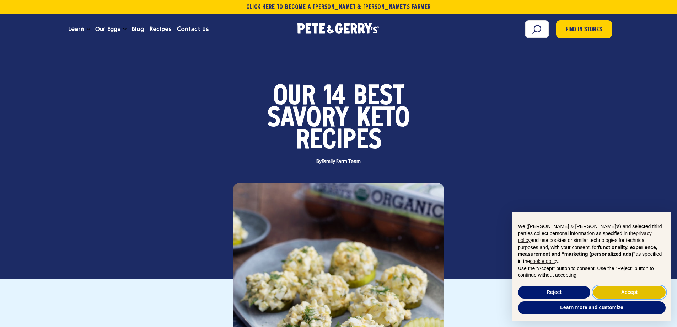
drag, startPoint x: 633, startPoint y: 290, endPoint x: 620, endPoint y: 288, distance: 13.0
click at [633, 290] on button "Accept" at bounding box center [629, 292] width 73 height 13
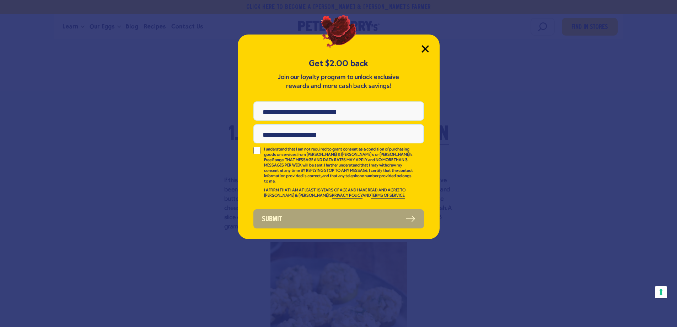
click at [424, 49] on icon "Close Modal" at bounding box center [425, 49] width 6 height 6
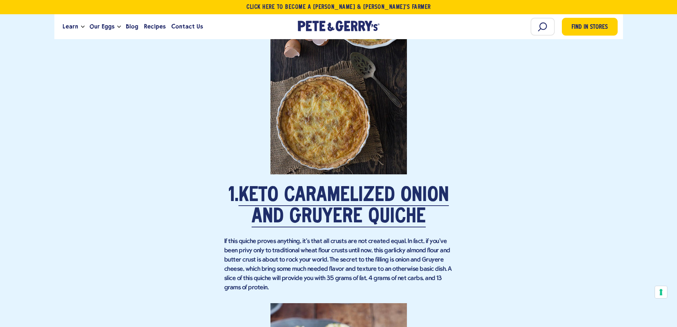
scroll to position [640, 0]
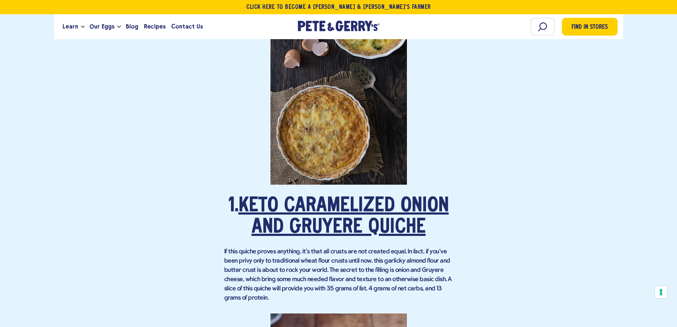
click at [360, 199] on link "Keto Caramelized Onion and Gruyere Quiche" at bounding box center [344, 216] width 210 height 41
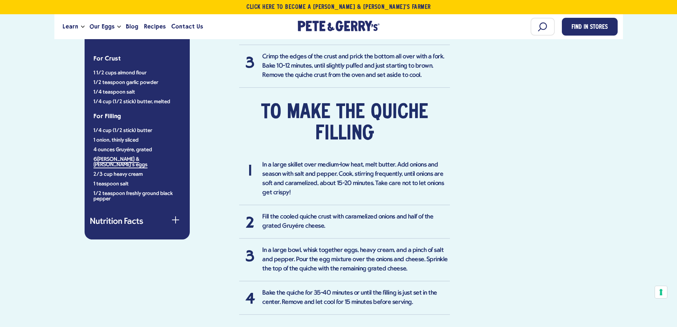
scroll to position [747, 0]
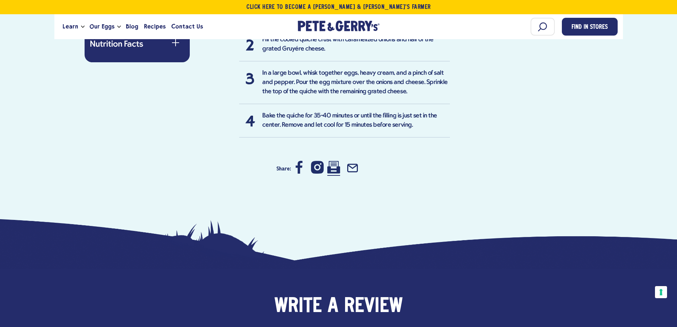
click at [338, 167] on icon at bounding box center [333, 167] width 13 height 12
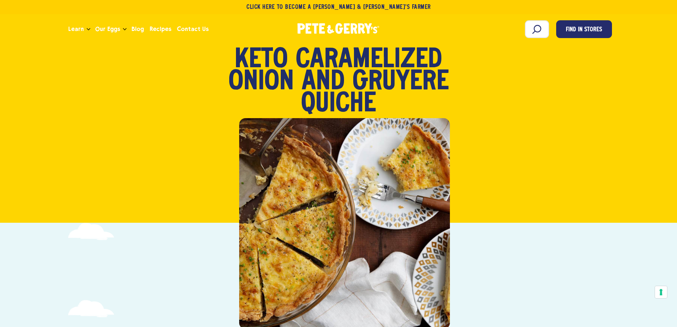
scroll to position [0, 0]
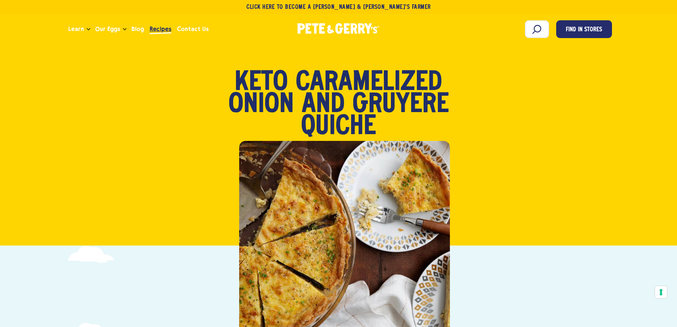
click at [153, 30] on span "Recipes" at bounding box center [161, 29] width 22 height 9
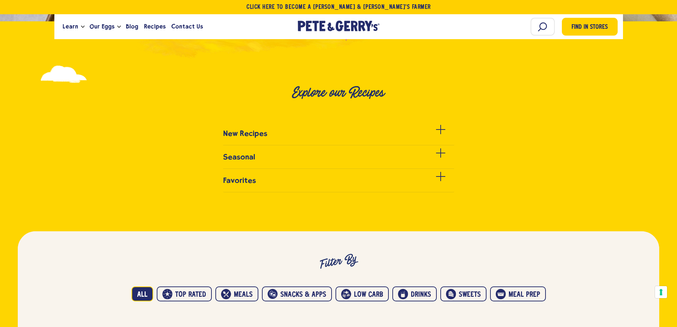
scroll to position [213, 0]
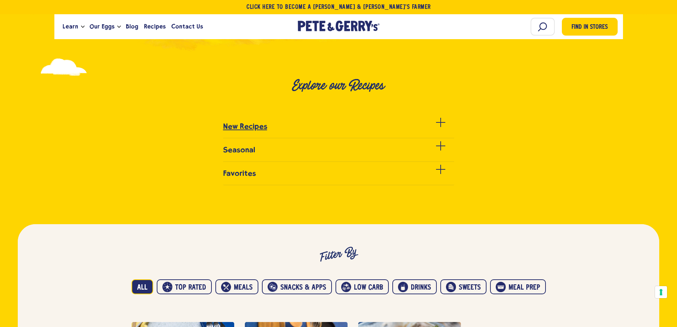
click at [322, 126] on link "New Recipes" at bounding box center [338, 130] width 231 height 16
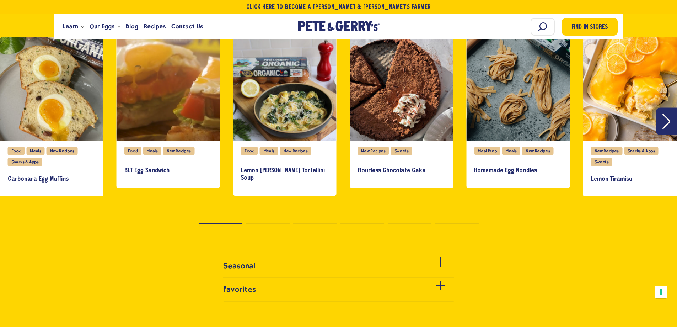
scroll to position [320, 0]
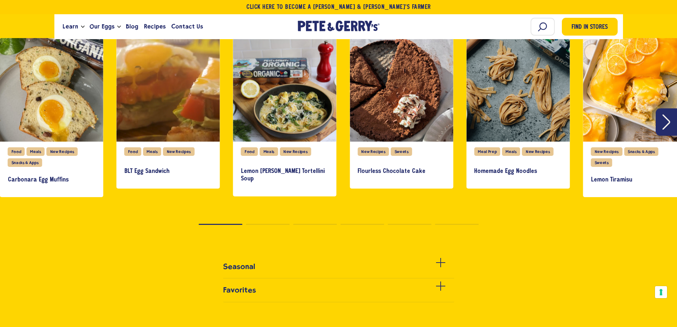
click at [667, 131] on button "Next" at bounding box center [666, 121] width 21 height 27
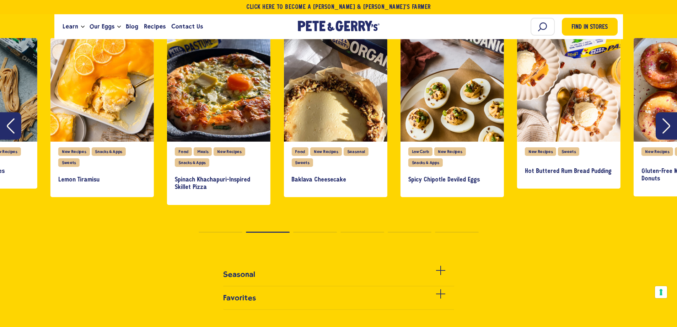
click at [667, 131] on icon "Next" at bounding box center [667, 125] width 8 height 15
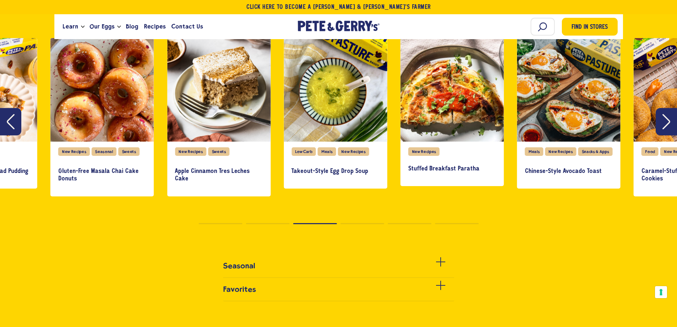
click at [667, 131] on button "Next" at bounding box center [666, 121] width 21 height 27
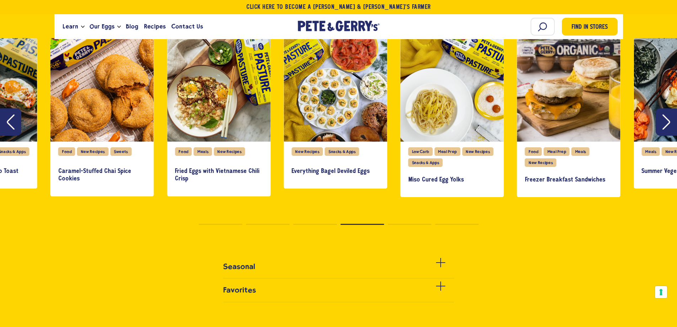
click at [667, 122] on icon "Next" at bounding box center [667, 121] width 8 height 15
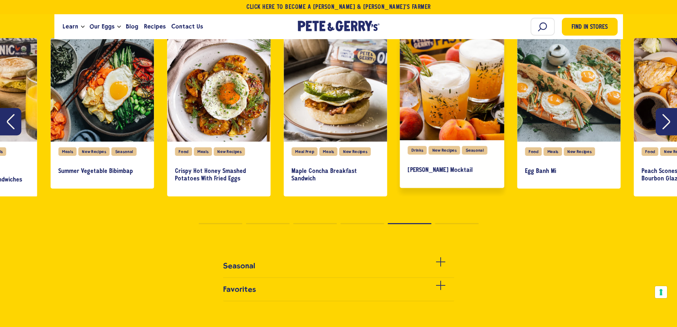
click at [460, 120] on div "slide 24 of 27" at bounding box center [452, 88] width 105 height 105
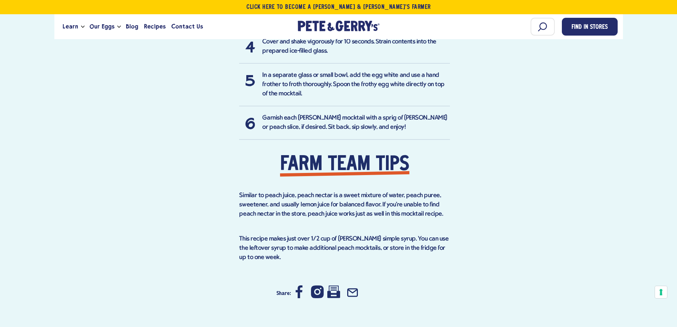
scroll to position [1023, 0]
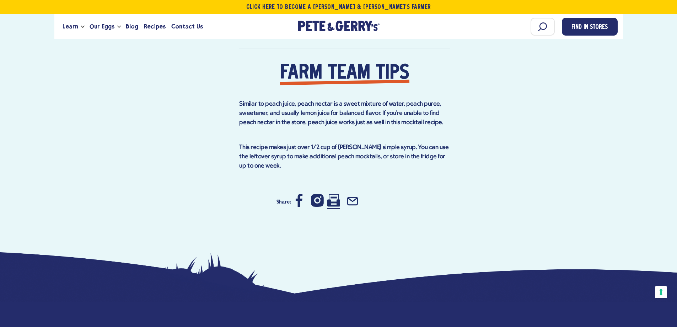
click at [334, 194] on icon at bounding box center [333, 200] width 13 height 13
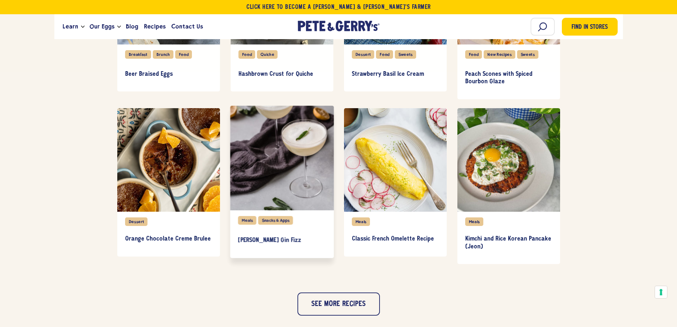
scroll to position [604, 0]
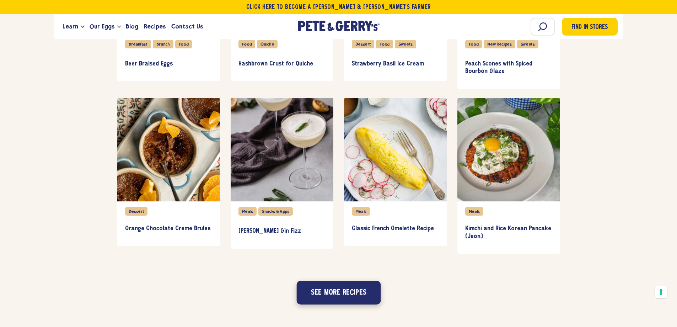
click at [329, 293] on button "See more recipes" at bounding box center [339, 292] width 84 height 23
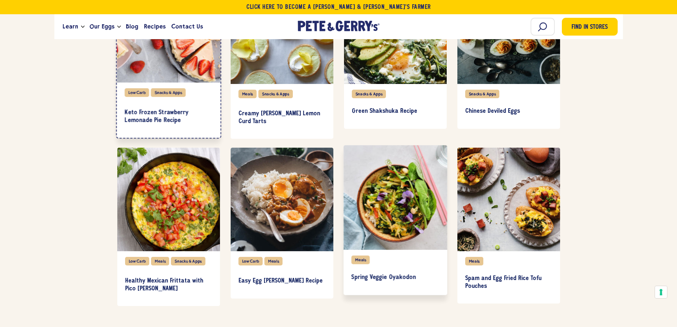
scroll to position [924, 0]
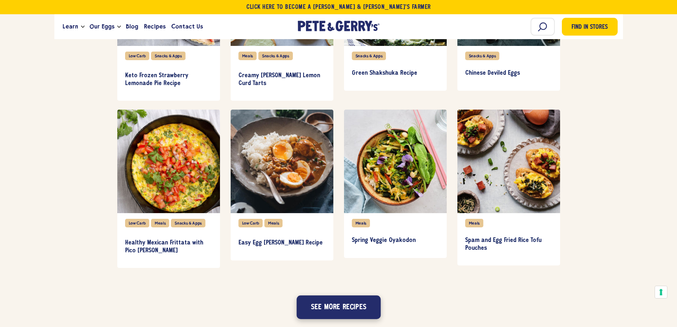
click at [330, 305] on button "See more recipes" at bounding box center [339, 306] width 84 height 23
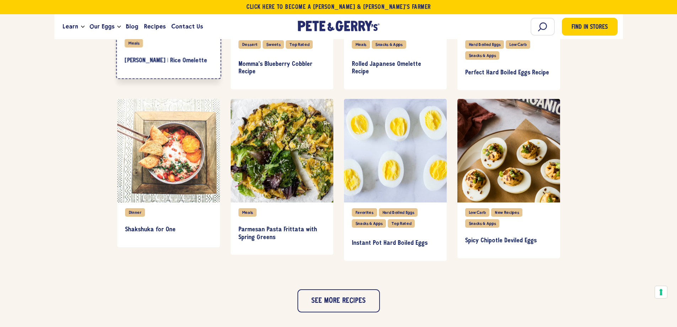
scroll to position [1280, 0]
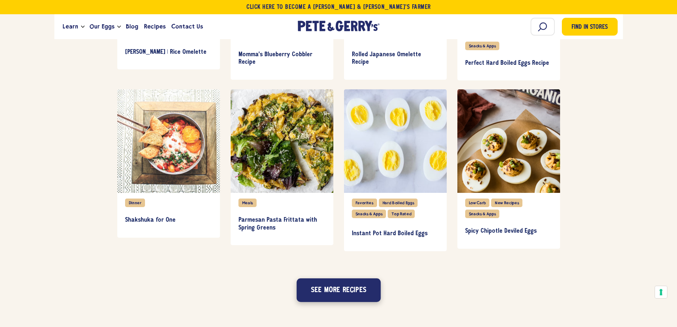
click at [350, 287] on button "See more recipes" at bounding box center [339, 289] width 84 height 23
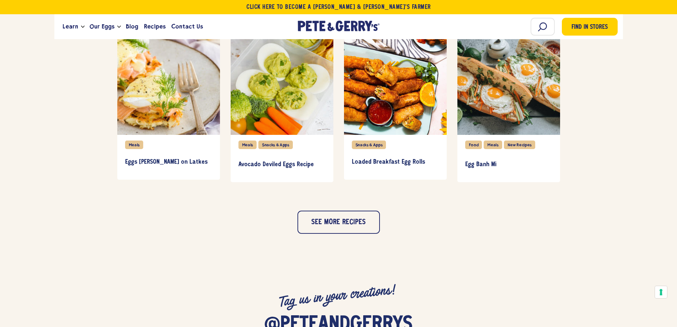
scroll to position [1671, 0]
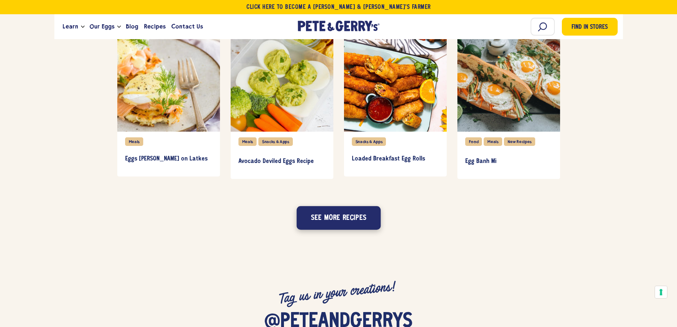
click at [356, 213] on button "See more recipes" at bounding box center [339, 217] width 84 height 23
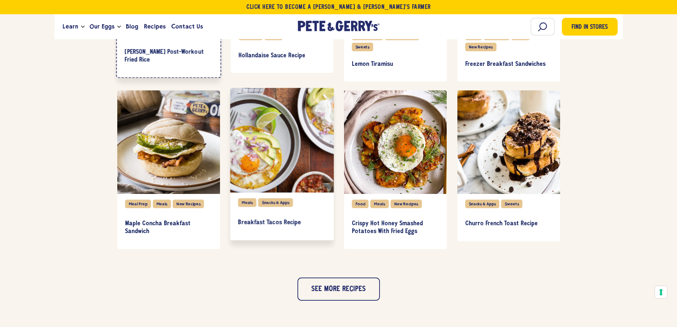
scroll to position [1955, 0]
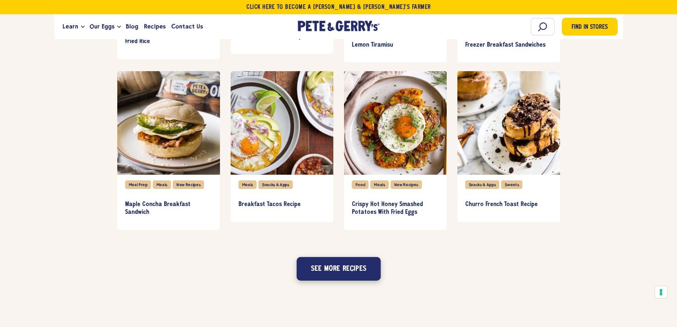
click at [358, 276] on button "See more recipes" at bounding box center [339, 268] width 84 height 23
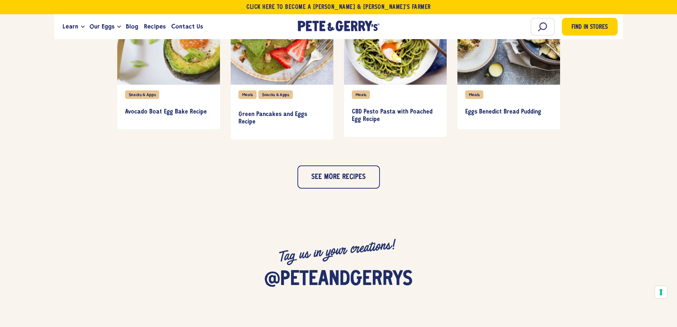
scroll to position [2382, 0]
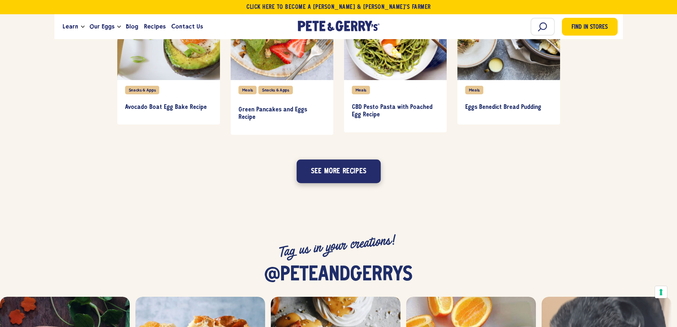
click at [350, 175] on button "See more recipes" at bounding box center [339, 170] width 84 height 23
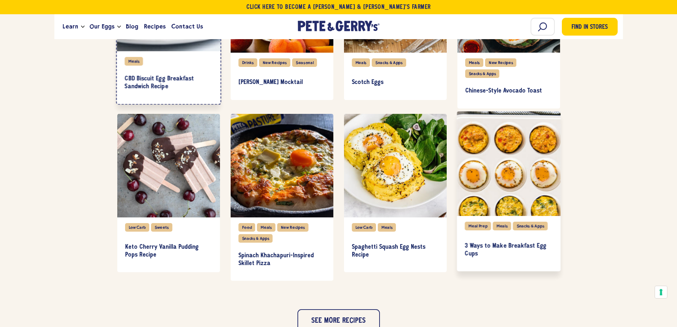
scroll to position [2643, 0]
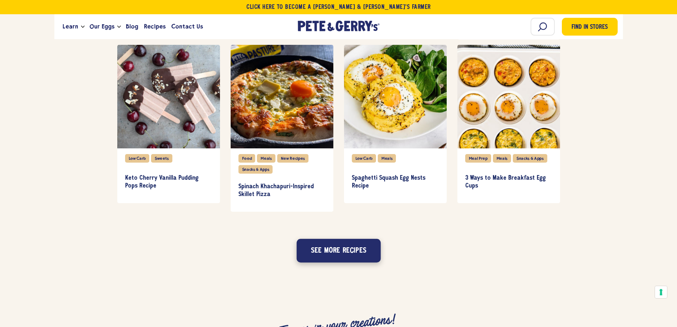
click at [368, 250] on button "See more recipes" at bounding box center [339, 250] width 84 height 23
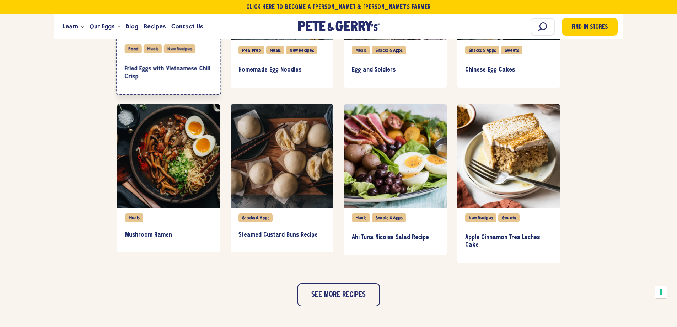
scroll to position [2928, 0]
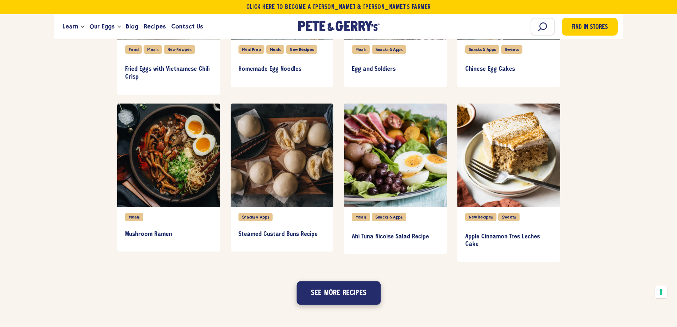
click at [359, 294] on button "See more recipes" at bounding box center [339, 292] width 84 height 23
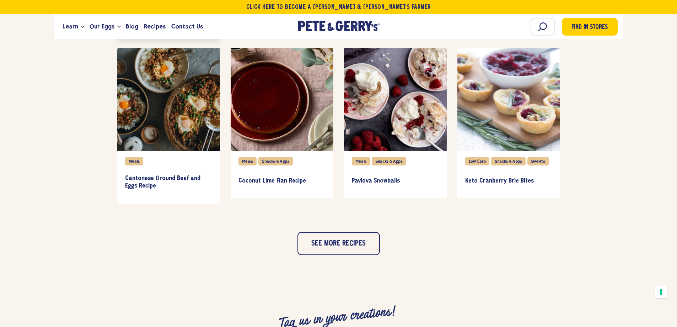
scroll to position [3319, 0]
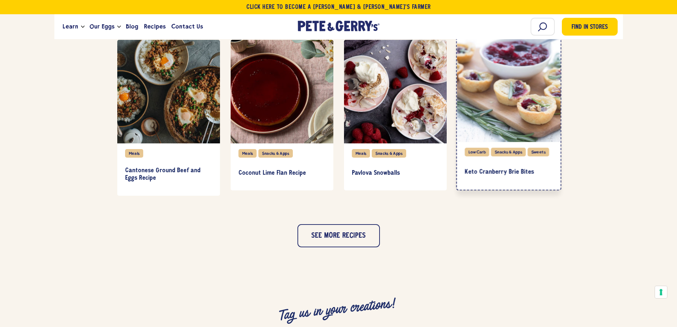
click at [502, 115] on div "item" at bounding box center [509, 89] width 104 height 105
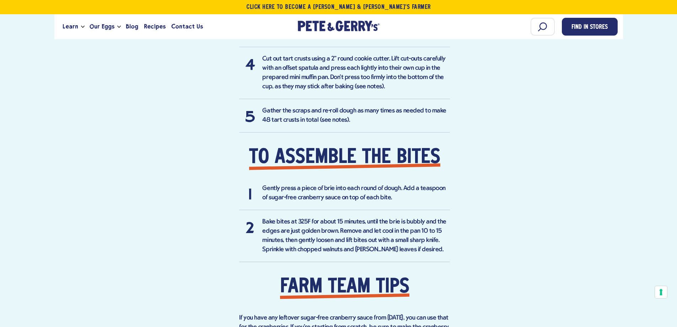
scroll to position [1201, 0]
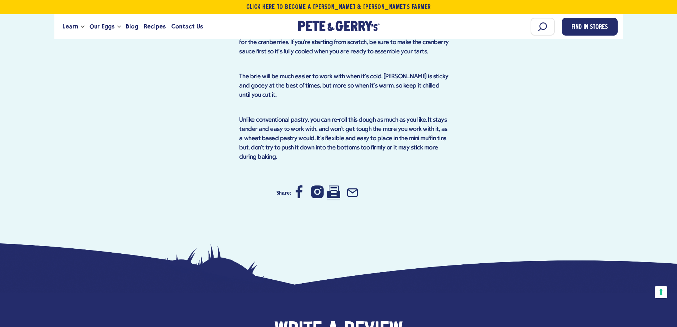
click at [337, 192] on icon at bounding box center [333, 191] width 13 height 12
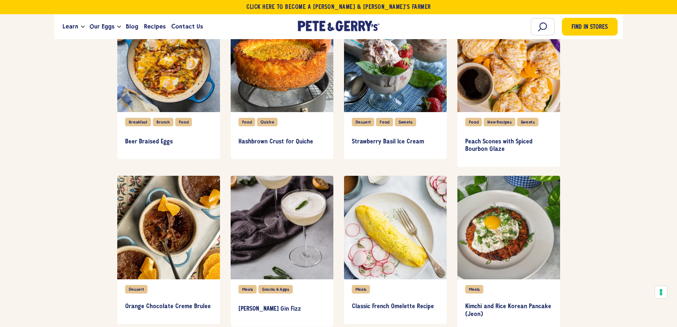
scroll to position [700, 0]
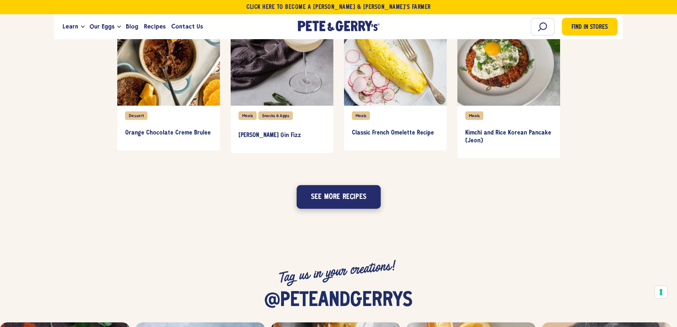
click at [364, 206] on button "See more recipes" at bounding box center [339, 196] width 84 height 23
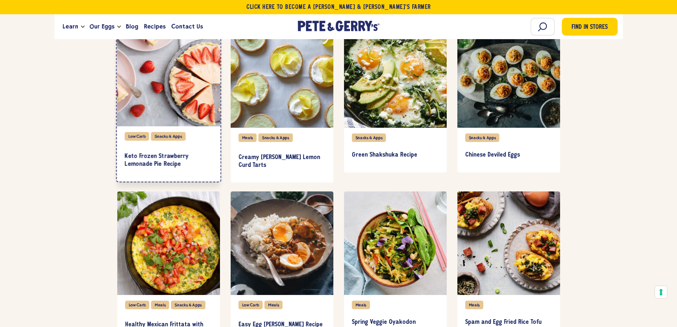
scroll to position [984, 0]
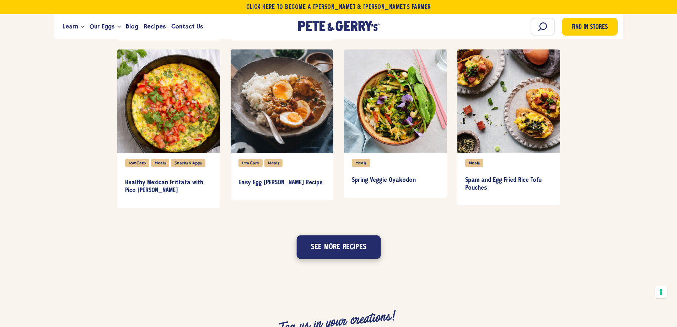
click at [358, 251] on button "See more recipes" at bounding box center [339, 246] width 84 height 23
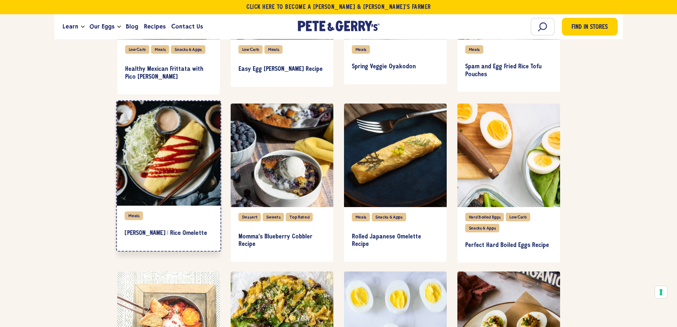
scroll to position [1304, 0]
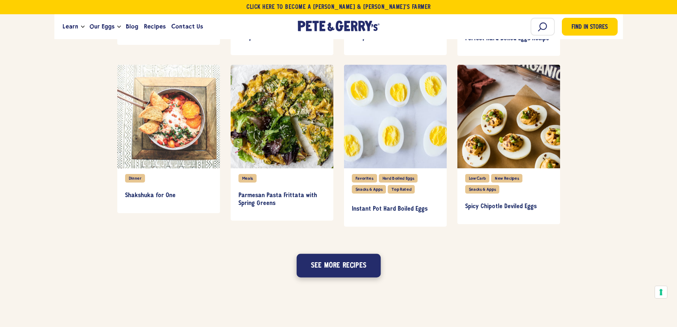
click at [357, 268] on button "See more recipes" at bounding box center [339, 264] width 84 height 23
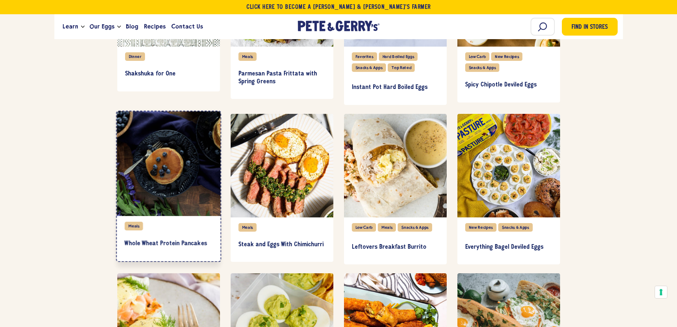
scroll to position [1624, 0]
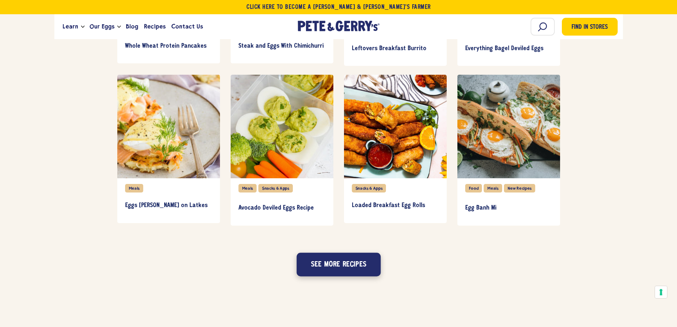
click at [352, 263] on button "See more recipes" at bounding box center [339, 263] width 84 height 23
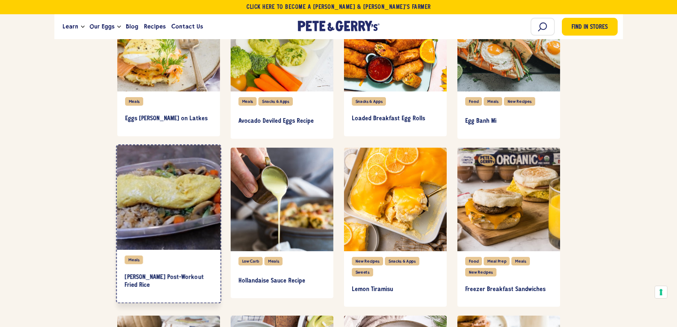
scroll to position [1944, 0]
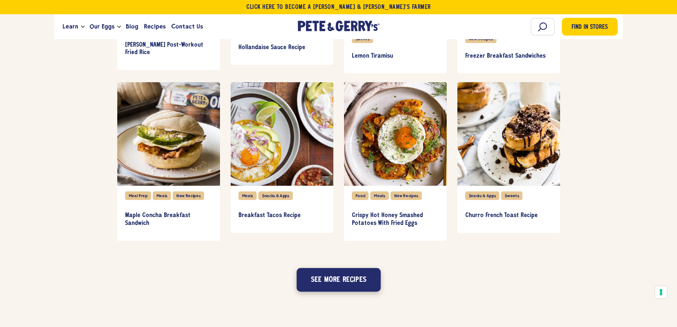
click at [345, 280] on button "See more recipes" at bounding box center [339, 279] width 84 height 23
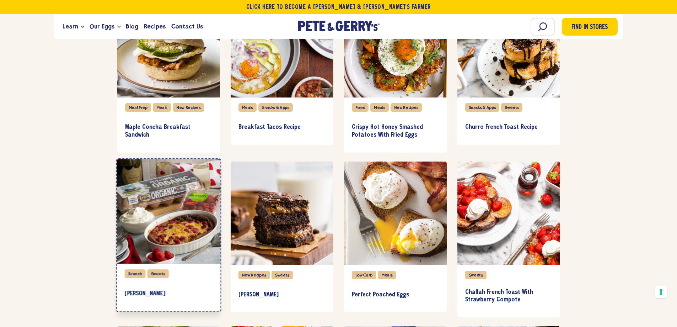
scroll to position [2264, 0]
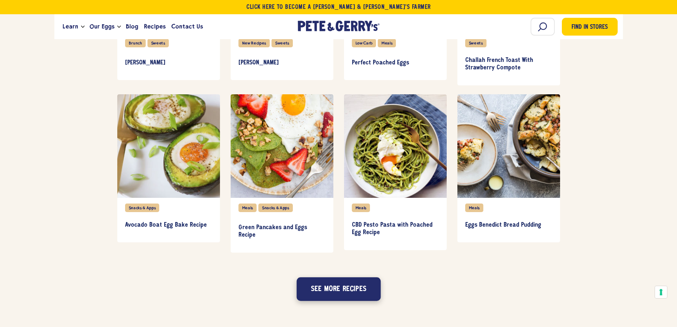
click at [348, 281] on button "See more recipes" at bounding box center [339, 288] width 84 height 23
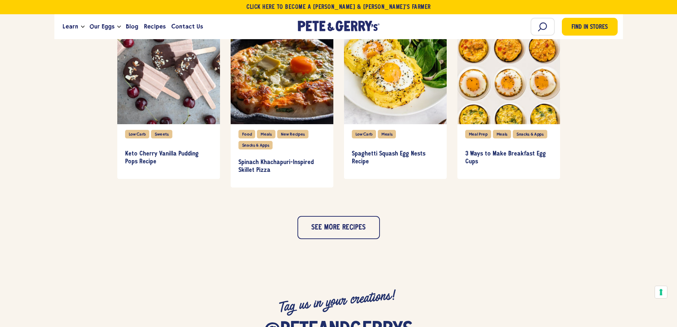
scroll to position [2620, 0]
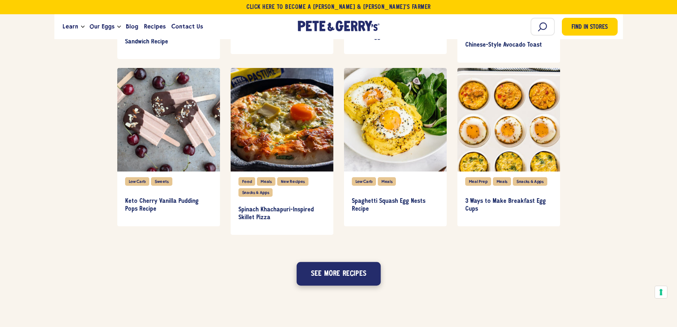
click at [338, 265] on button "See more recipes" at bounding box center [339, 273] width 84 height 23
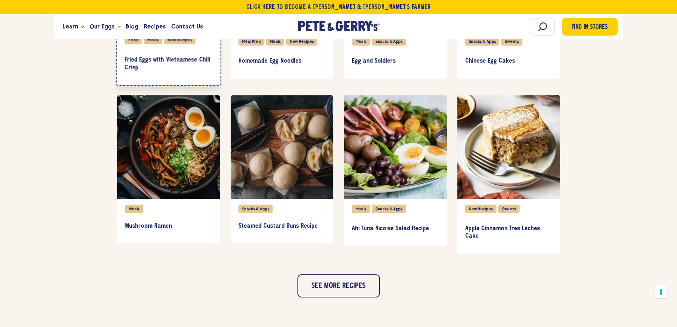
scroll to position [2940, 0]
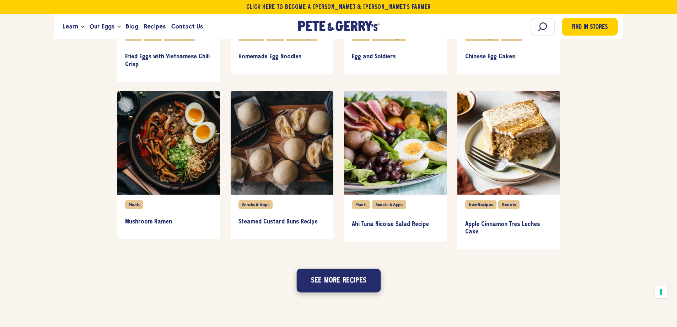
click at [338, 278] on button "See more recipes" at bounding box center [339, 280] width 84 height 23
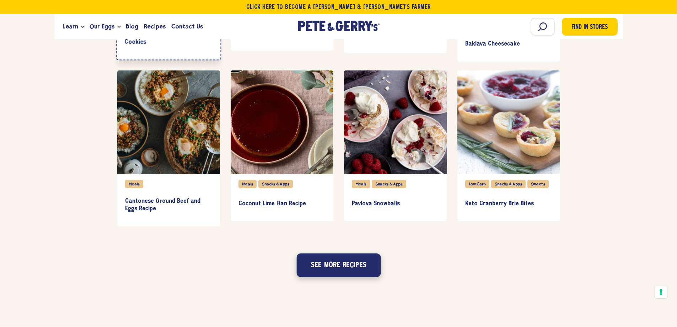
scroll to position [3295, 0]
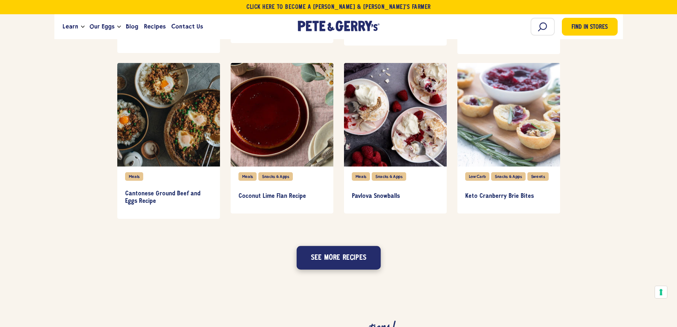
click at [354, 260] on button "See more recipes" at bounding box center [339, 257] width 84 height 23
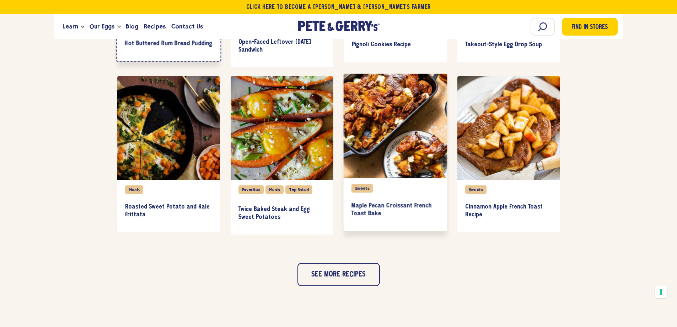
scroll to position [3651, 0]
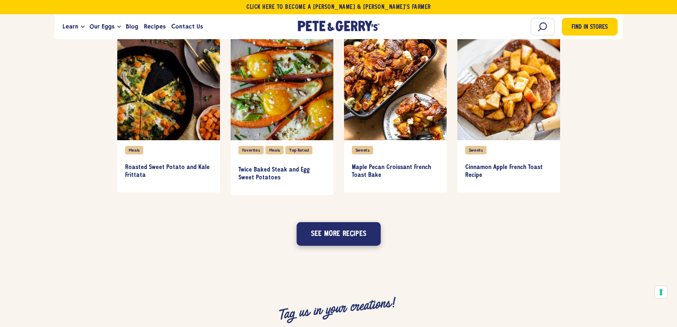
click at [345, 230] on button "See more recipes" at bounding box center [339, 233] width 84 height 23
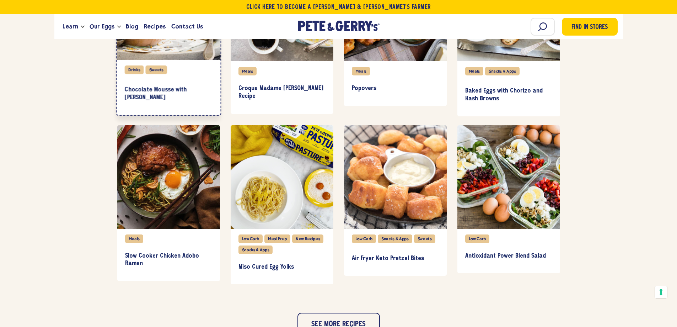
scroll to position [3935, 0]
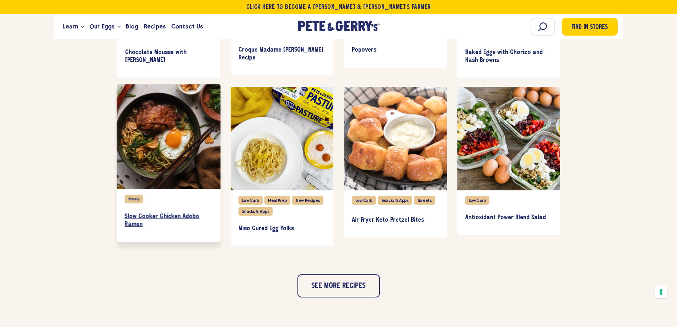
drag, startPoint x: 168, startPoint y: 149, endPoint x: 140, endPoint y: 207, distance: 64.1
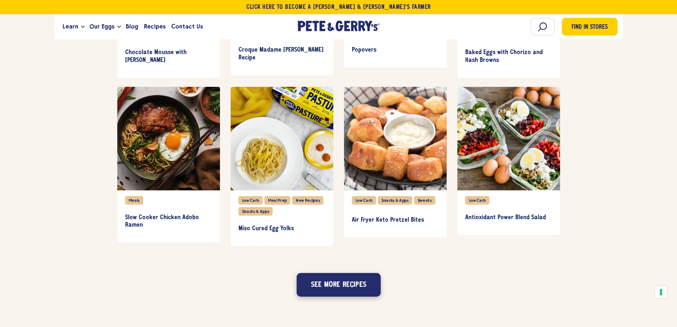
click at [358, 291] on button "See more recipes" at bounding box center [339, 284] width 84 height 23
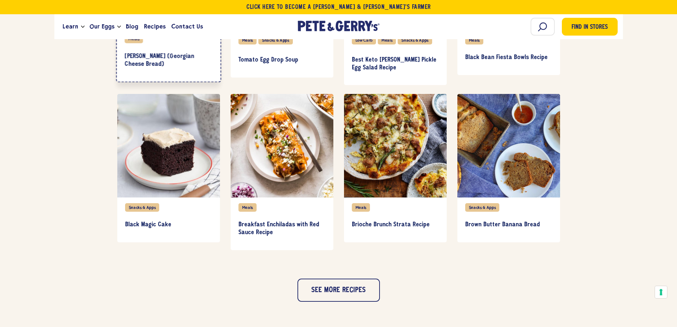
scroll to position [4291, 0]
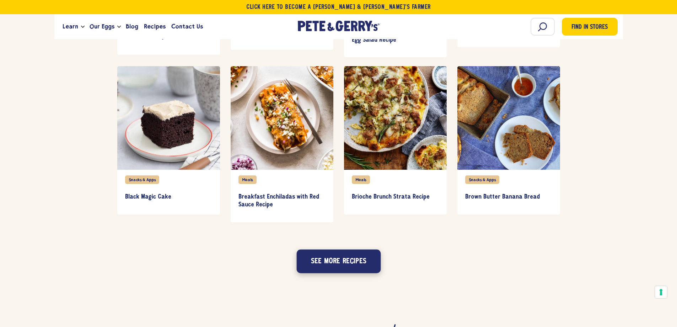
click at [357, 260] on button "See more recipes" at bounding box center [339, 260] width 84 height 23
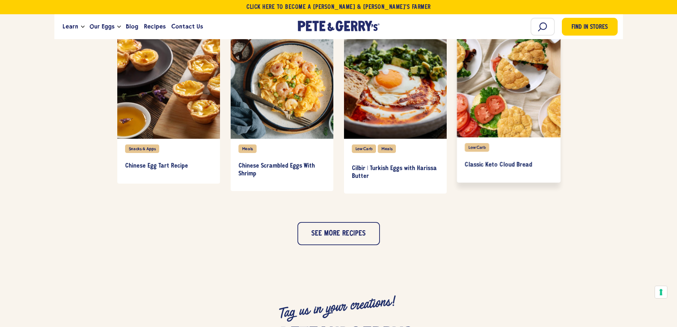
scroll to position [4647, 0]
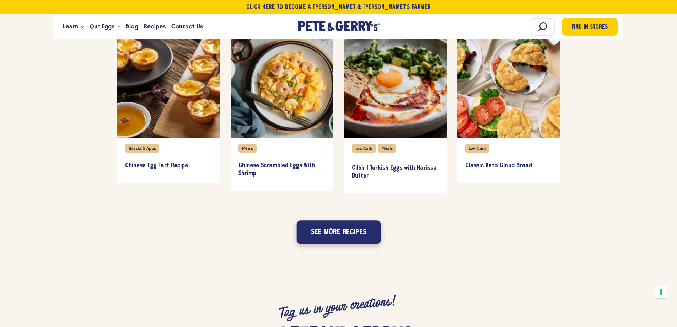
click at [348, 241] on button "See more recipes" at bounding box center [339, 231] width 84 height 23
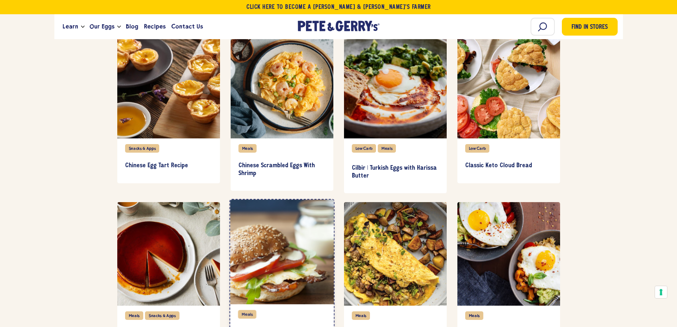
click at [334, 233] on div "item" at bounding box center [282, 251] width 104 height 105
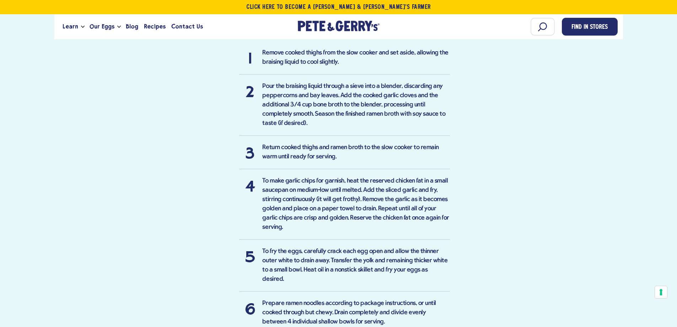
scroll to position [853, 0]
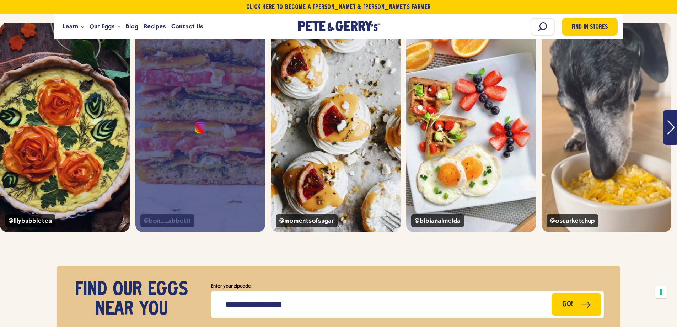
scroll to position [965, 0]
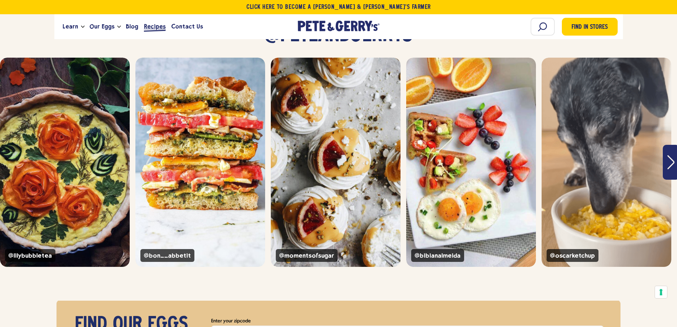
click at [158, 28] on span "Recipes" at bounding box center [155, 26] width 22 height 9
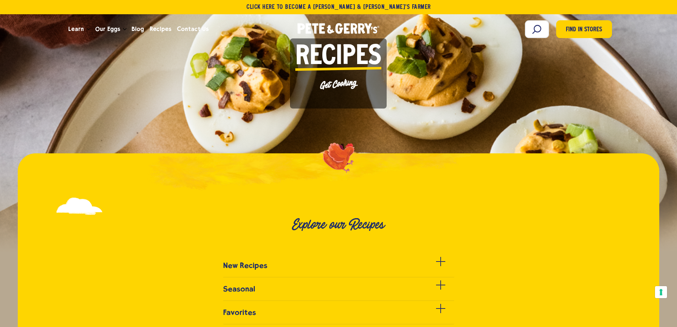
scroll to position [249, 0]
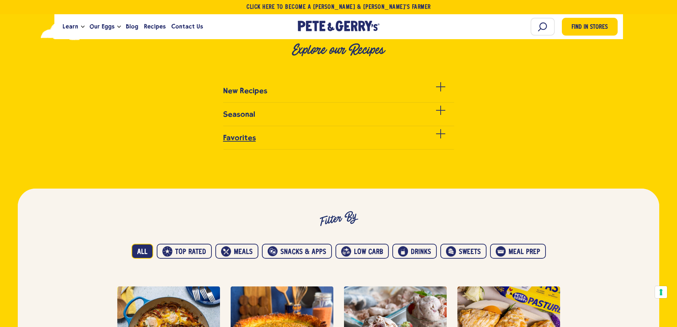
click at [443, 139] on div at bounding box center [440, 137] width 9 height 9
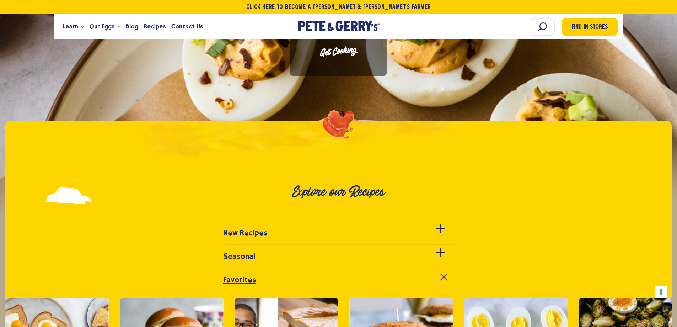
scroll to position [107, 0]
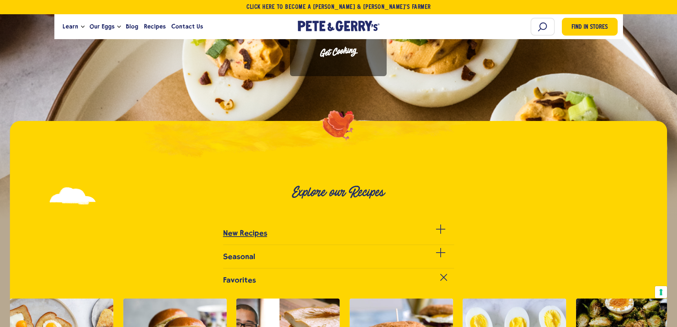
click at [407, 232] on link "New Recipes" at bounding box center [338, 237] width 231 height 16
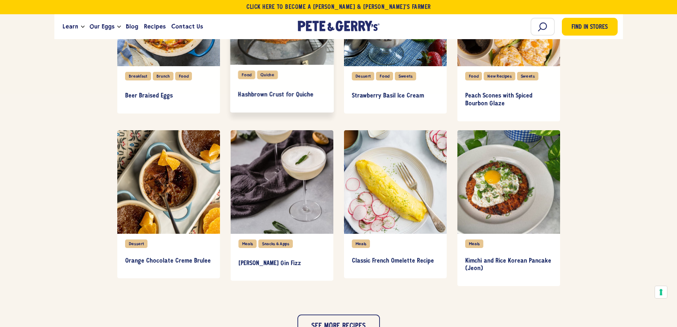
scroll to position [640, 0]
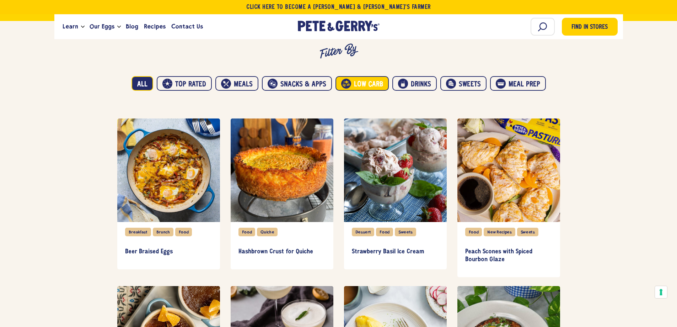
click at [369, 85] on button "Low carb" at bounding box center [362, 83] width 53 height 15
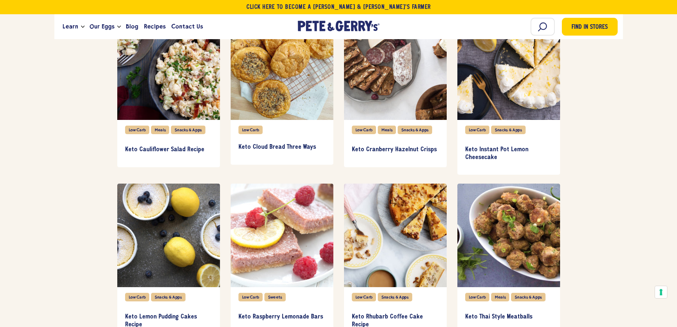
scroll to position [2169, 0]
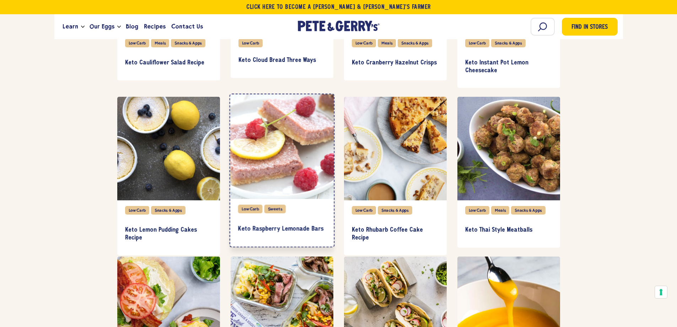
click at [307, 163] on div "item" at bounding box center [282, 146] width 104 height 105
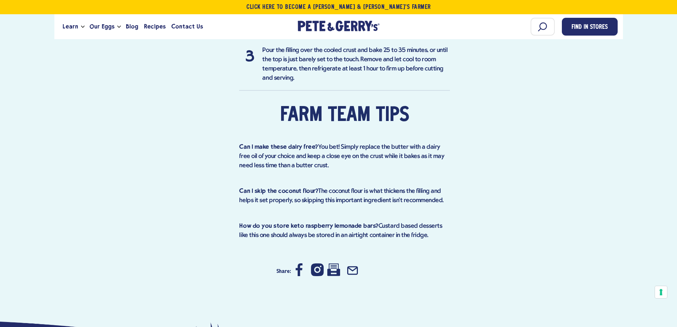
scroll to position [960, 0]
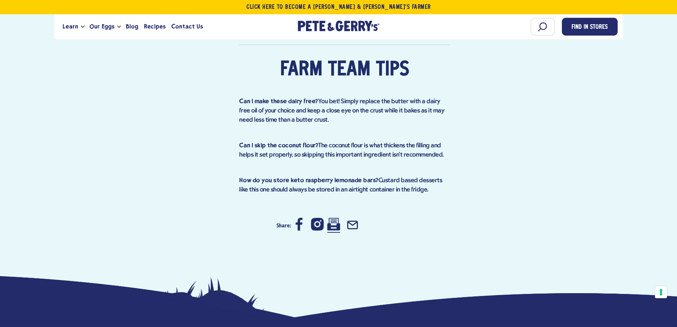
click at [335, 218] on icon at bounding box center [333, 224] width 13 height 13
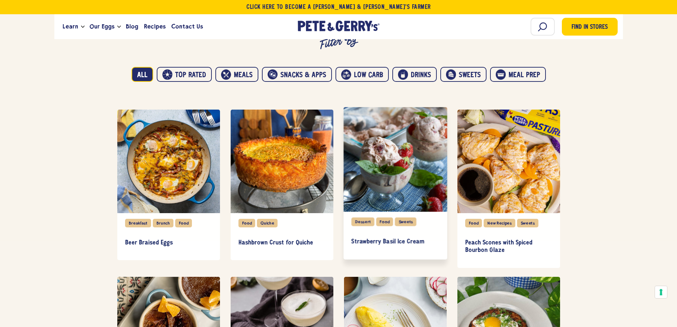
scroll to position [427, 0]
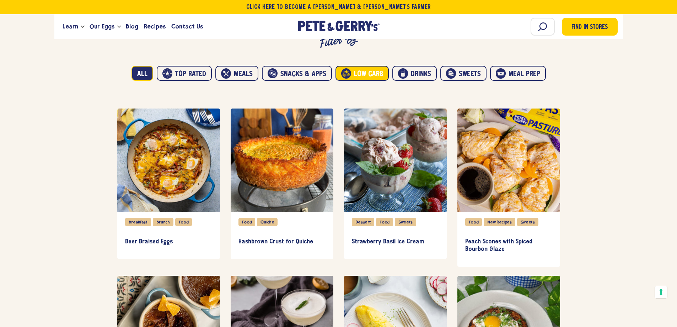
click at [368, 71] on button "Low carb" at bounding box center [362, 73] width 53 height 15
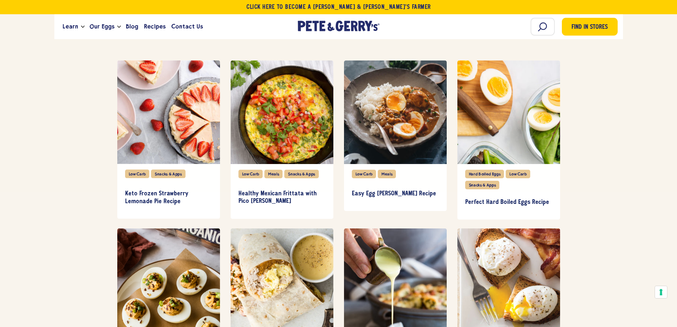
scroll to position [462, 0]
